Goal: Obtain resource: Obtain resource

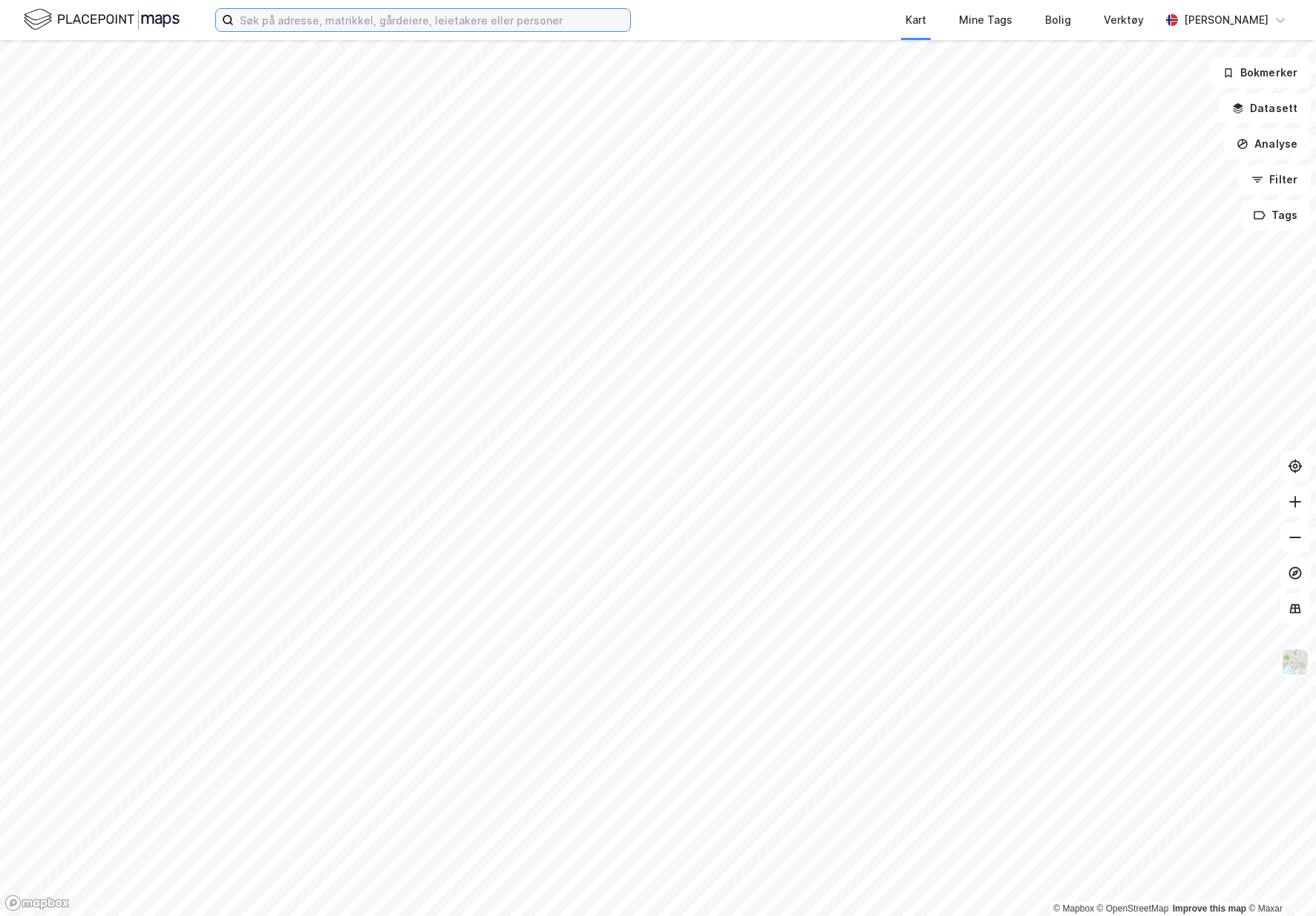
click at [480, 25] on input at bounding box center [432, 20] width 397 height 22
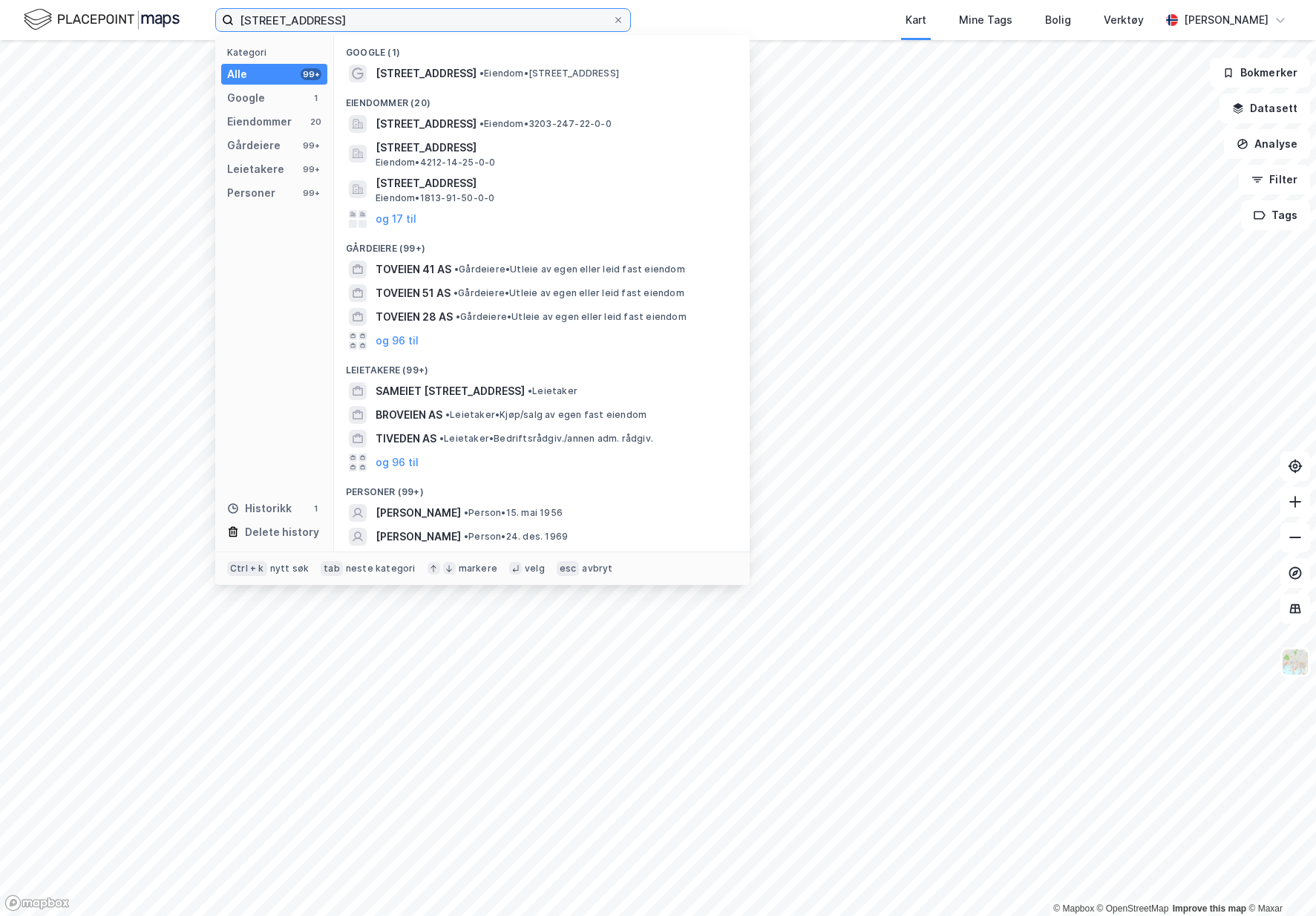
type input "[STREET_ADDRESS]"
click at [516, 76] on span "• Eiendom • Toveien 19, 1540 Vestby" at bounding box center [549, 73] width 139 height 12
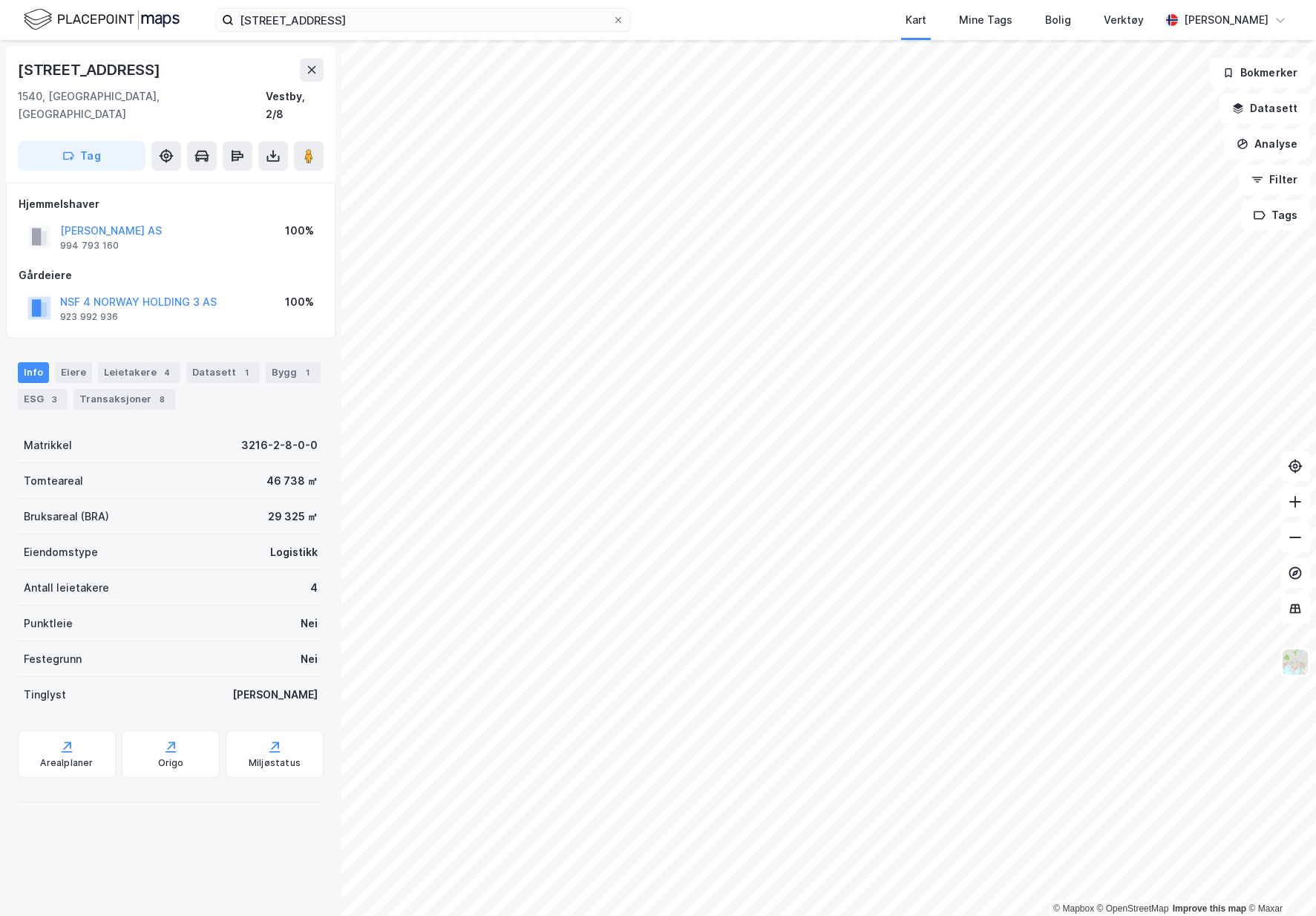
click at [267, 149] on icon at bounding box center [273, 156] width 15 height 15
click at [258, 174] on div "Last ned grunnbok" at bounding box center [209, 186] width 158 height 24
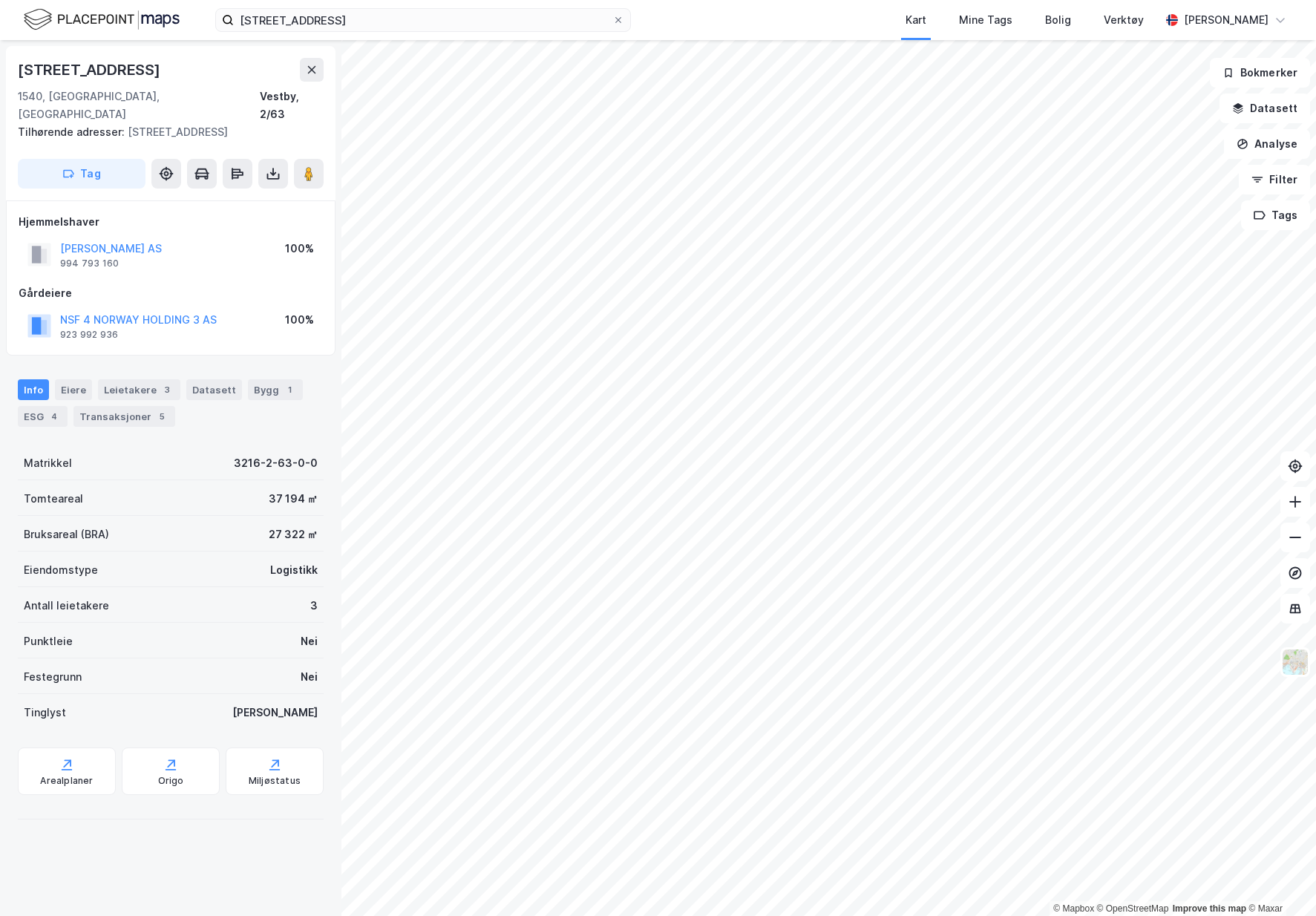
click at [279, 174] on icon at bounding box center [274, 177] width 13 height 6
click at [256, 191] on div "Last ned grunnbok" at bounding box center [209, 203] width 158 height 24
click at [266, 166] on icon at bounding box center [273, 174] width 15 height 15
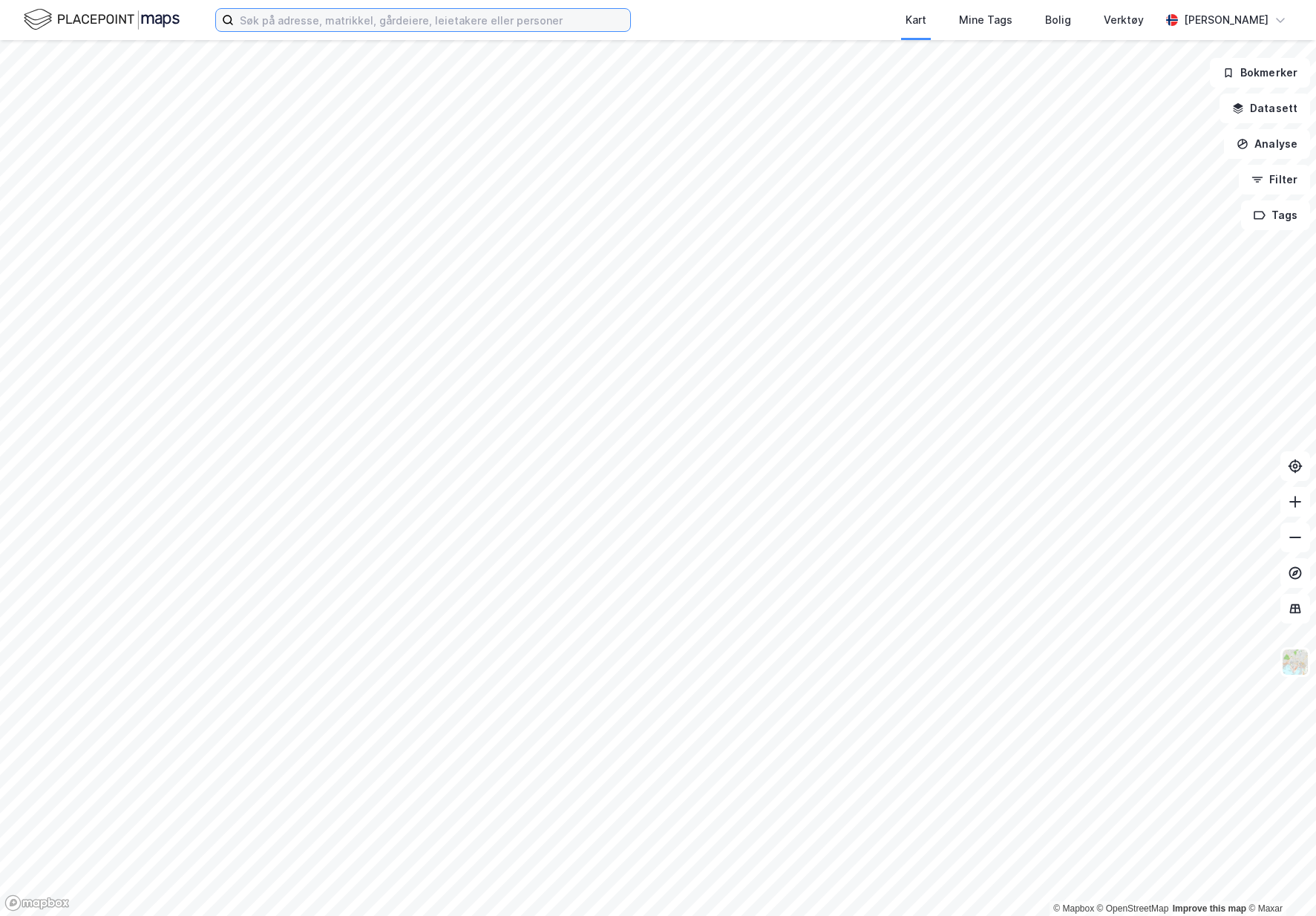
click at [418, 24] on input at bounding box center [432, 20] width 397 height 22
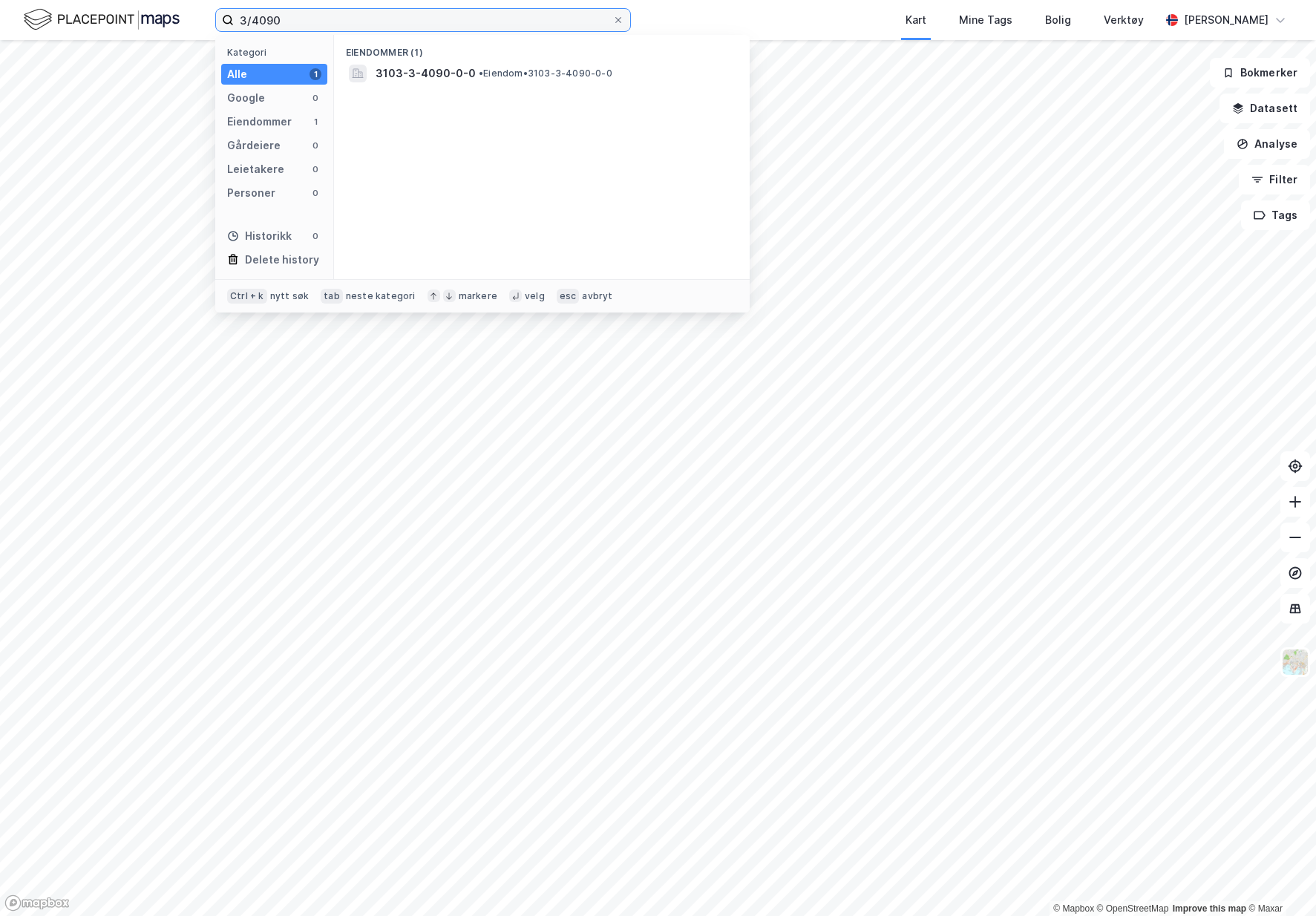
type input "3/4090"
click at [435, 65] on span "3103-3-4090-0-0" at bounding box center [425, 73] width 100 height 18
